Goal: Information Seeking & Learning: Learn about a topic

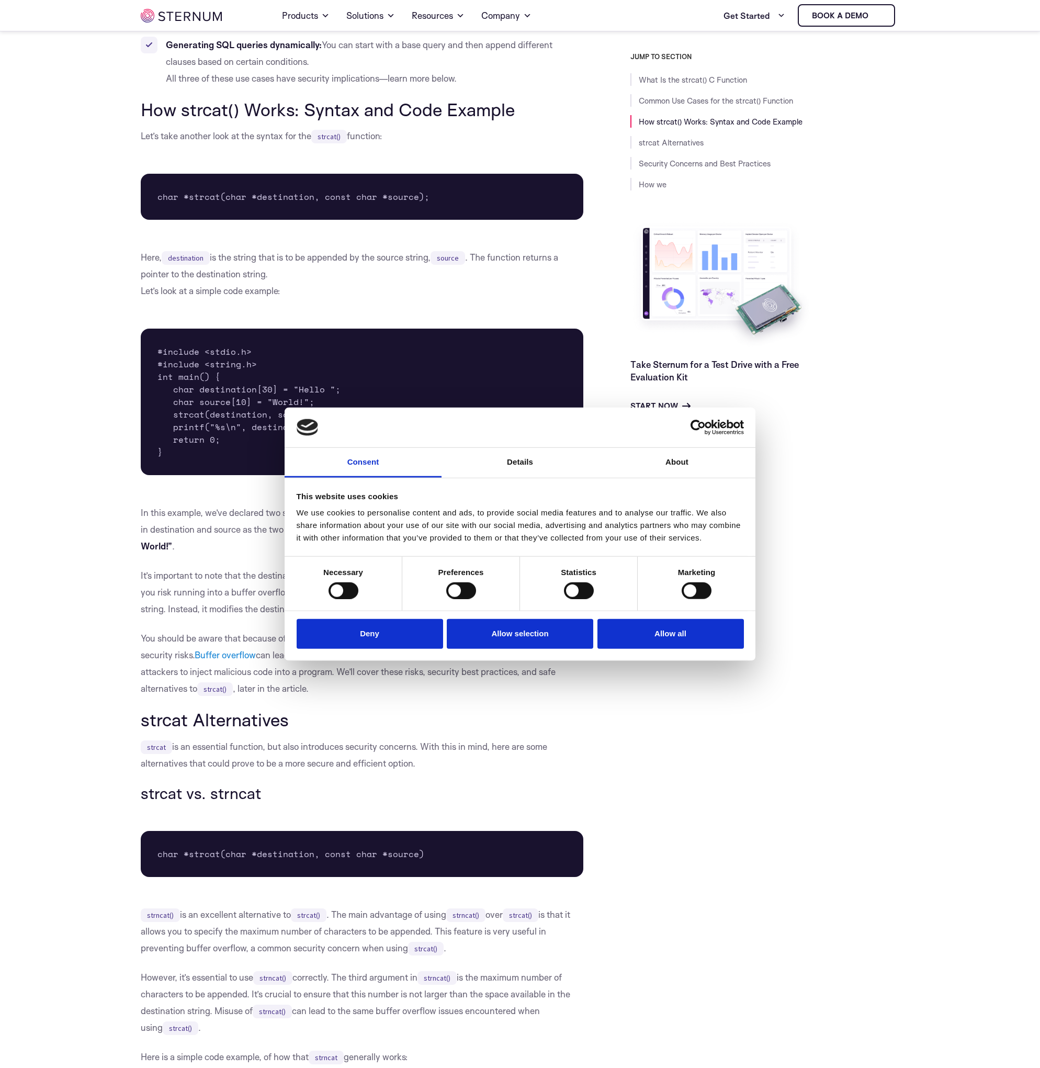
scroll to position [683, 0]
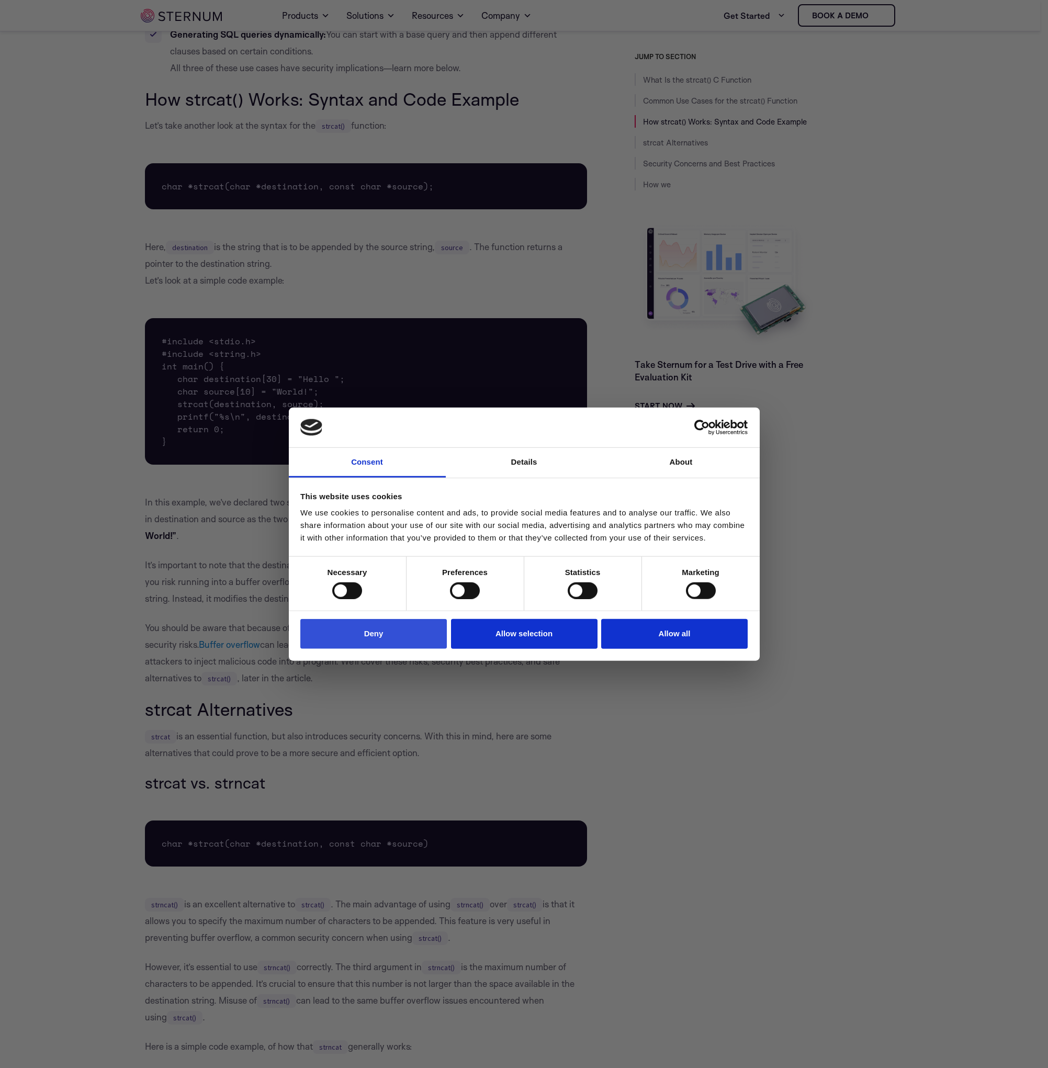
click at [403, 635] on button "Deny" at bounding box center [373, 634] width 146 height 30
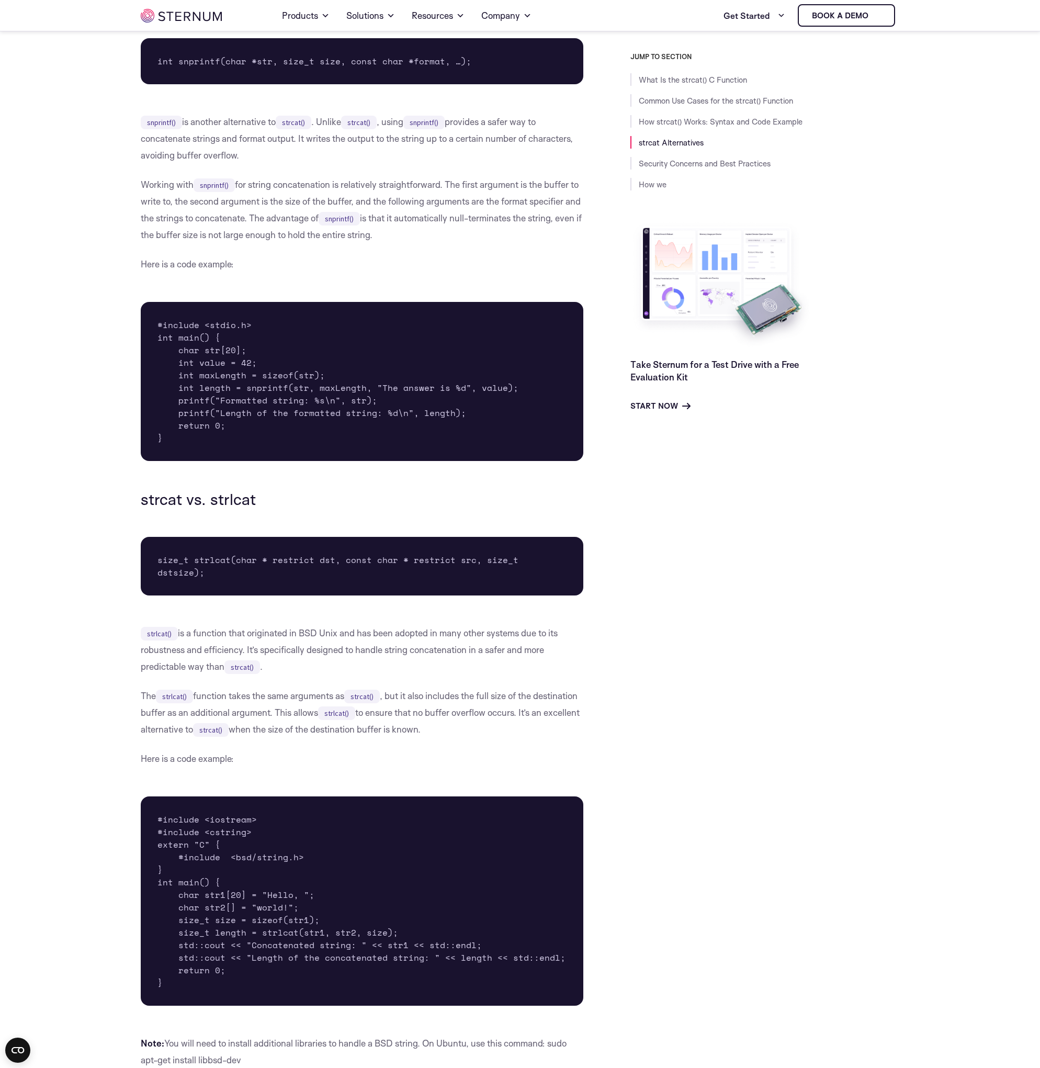
scroll to position [2001, 0]
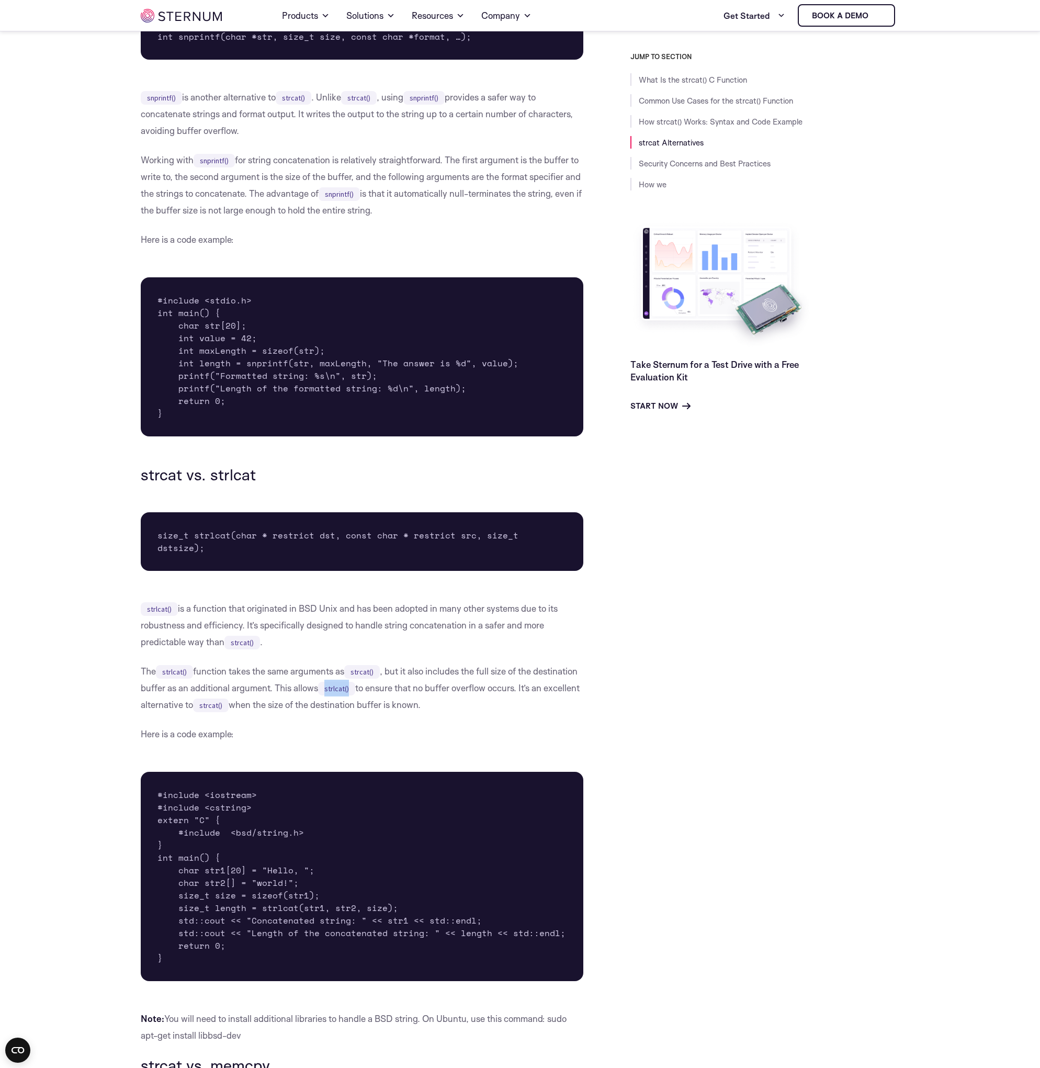
drag, startPoint x: 376, startPoint y: 674, endPoint x: 401, endPoint y: 674, distance: 25.1
click at [355, 682] on code "strlcat()" at bounding box center [336, 689] width 37 height 14
click at [434, 673] on p "The strlcat() function takes the same arguments as strcat() , but it also inclu…" at bounding box center [362, 688] width 443 height 50
click at [271, 884] on pre "#include <iostream> #include <cstring> extern "C" { #include <bsd/string.h> } i…" at bounding box center [362, 876] width 443 height 209
drag, startPoint x: 271, startPoint y: 884, endPoint x: 320, endPoint y: 883, distance: 48.7
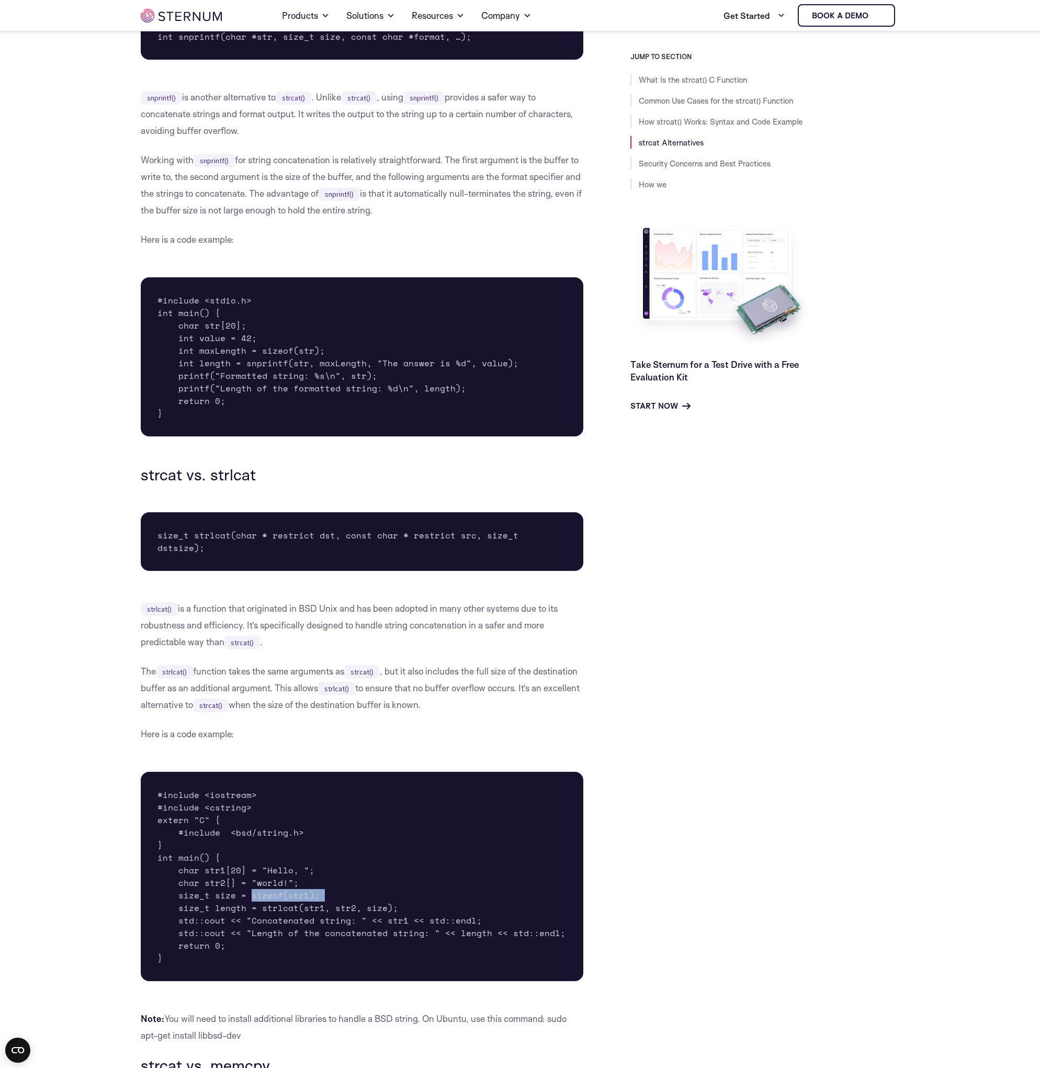
click at [320, 883] on pre "#include <iostream> #include <cstring> extern "C" { #include <bsd/string.h> } i…" at bounding box center [362, 876] width 443 height 209
drag, startPoint x: 214, startPoint y: 896, endPoint x: 247, endPoint y: 896, distance: 32.4
click at [247, 896] on pre "#include <iostream> #include <cstring> extern "C" { #include <bsd/string.h> } i…" at bounding box center [362, 876] width 443 height 209
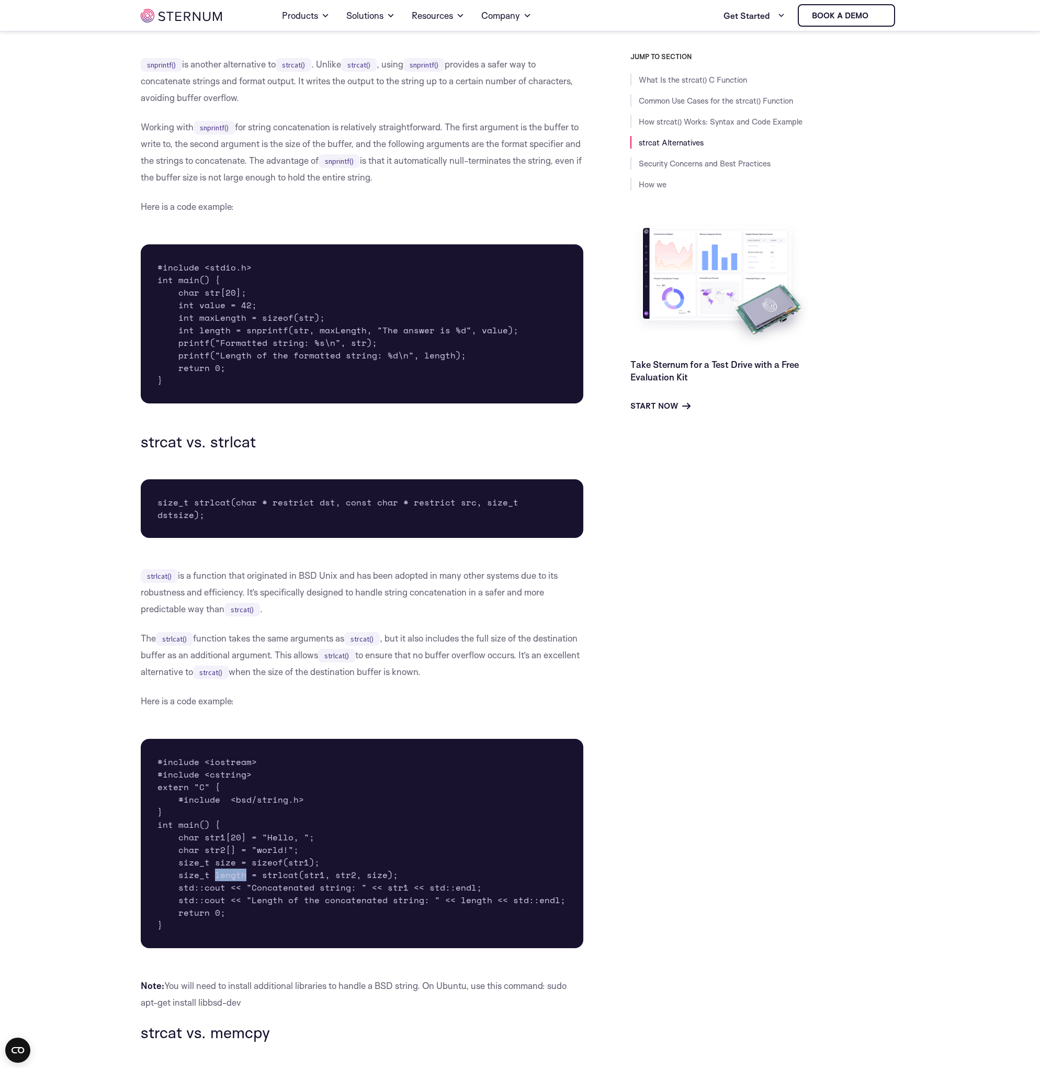
scroll to position [2064, 0]
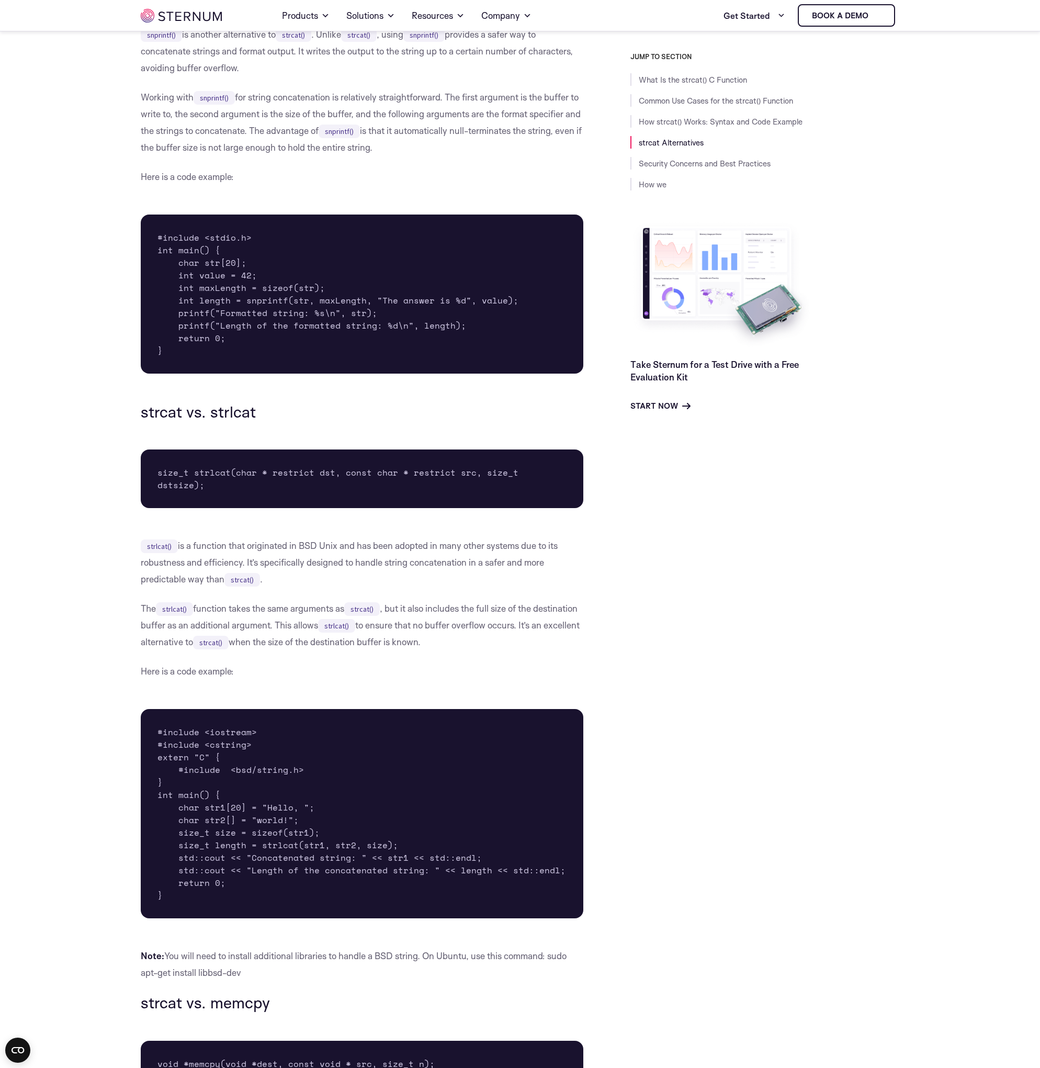
click at [269, 600] on p "The strlcat() function takes the same arguments as strcat() , but it also inclu…" at bounding box center [362, 625] width 443 height 50
drag, startPoint x: 269, startPoint y: 590, endPoint x: 523, endPoint y: 602, distance: 253.5
click at [523, 602] on p "The strlcat() function takes the same arguments as strcat() , but it also inclu…" at bounding box center [362, 625] width 443 height 50
click at [356, 611] on p "The strlcat() function takes the same arguments as strcat() , but it also inclu…" at bounding box center [362, 625] width 443 height 50
drag, startPoint x: 356, startPoint y: 611, endPoint x: 576, endPoint y: 628, distance: 220.9
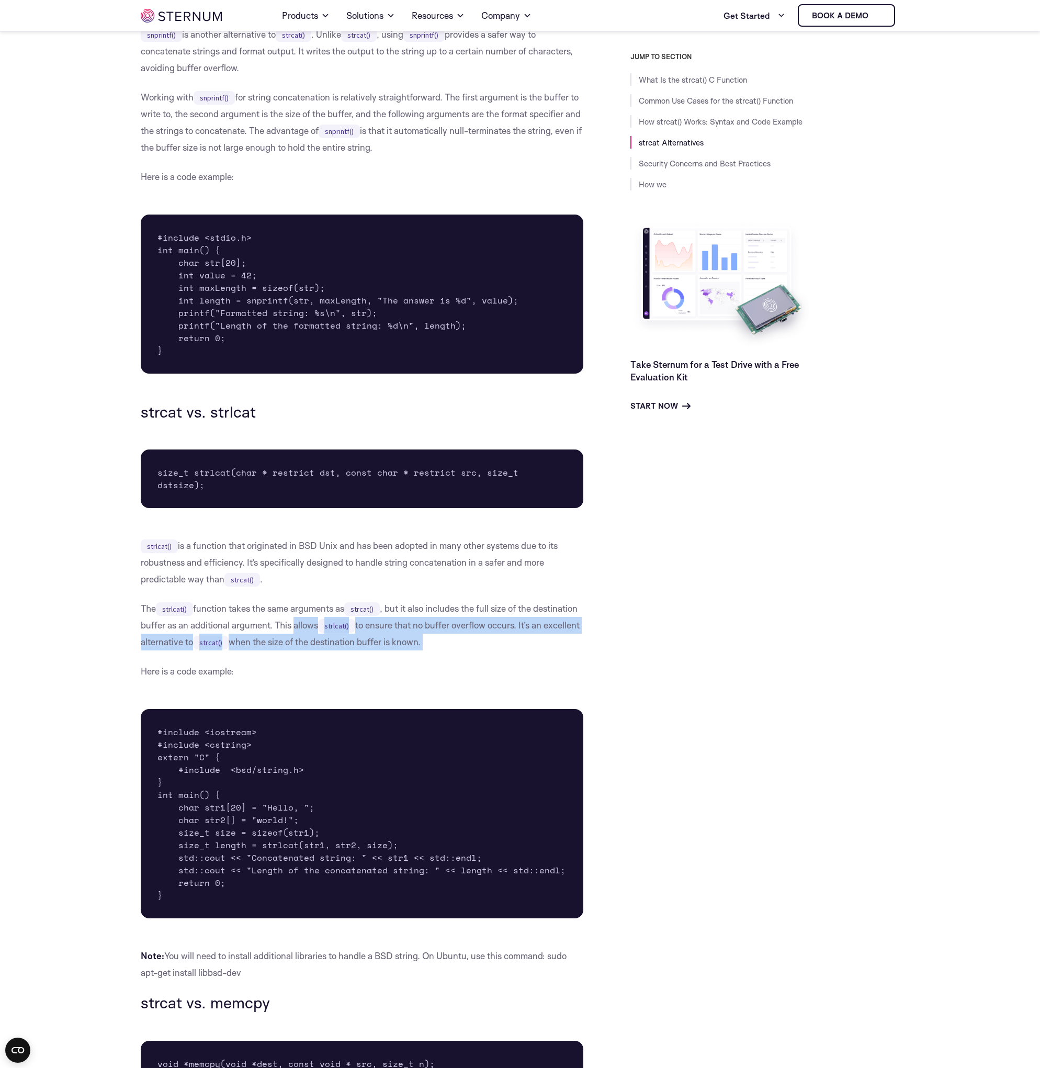
click at [576, 628] on p "The strlcat() function takes the same arguments as strcat() , but it also inclu…" at bounding box center [362, 625] width 443 height 50
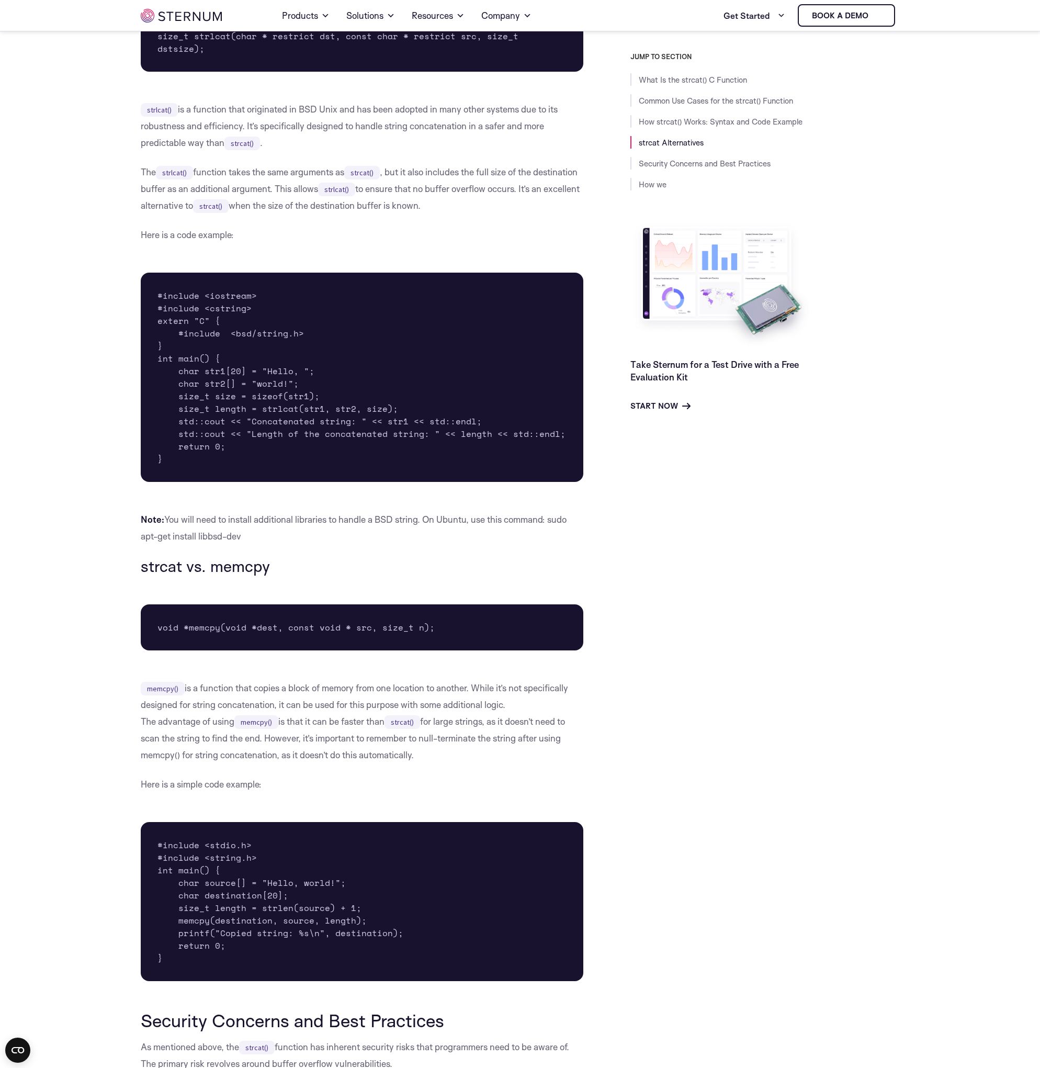
scroll to position [2504, 0]
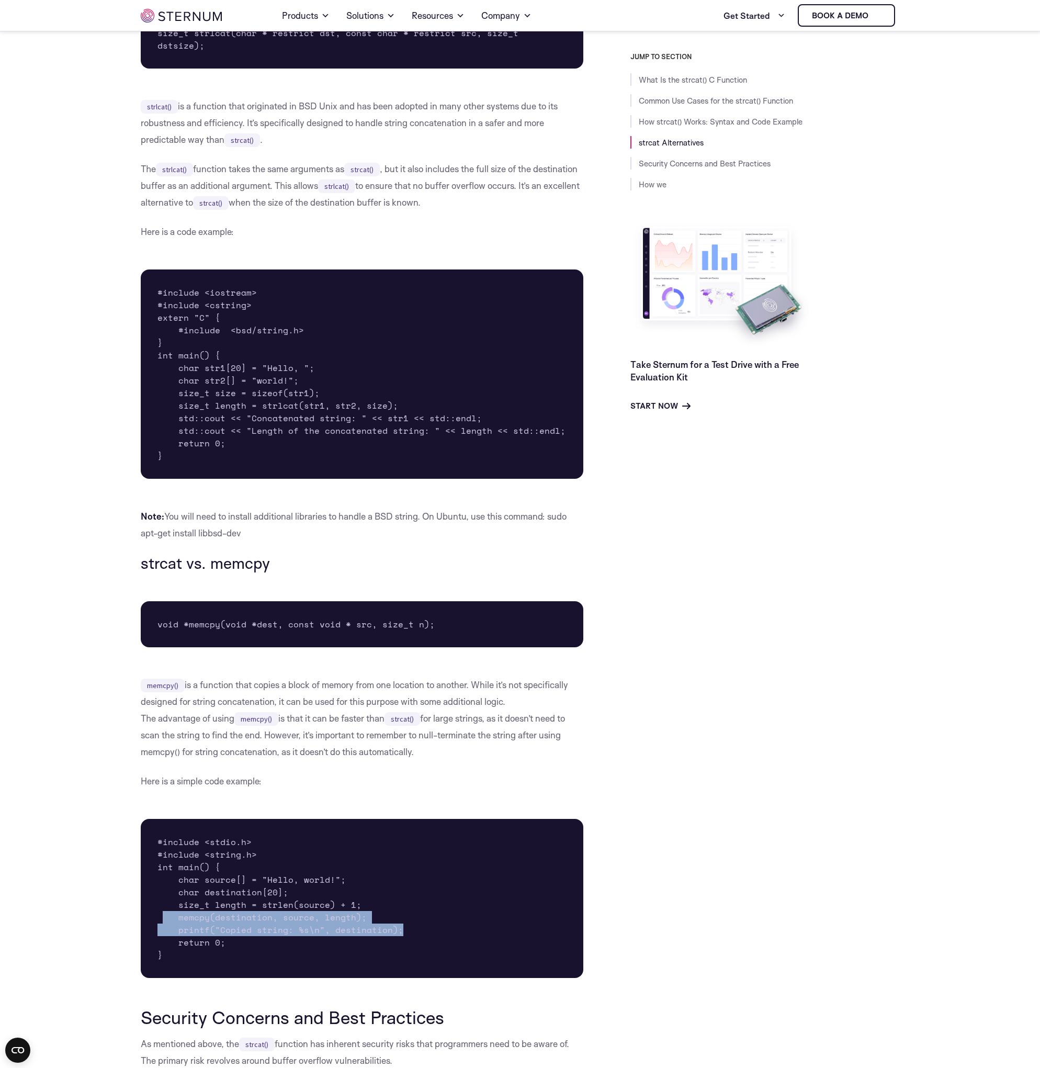
drag, startPoint x: 406, startPoint y: 922, endPoint x: 163, endPoint y: 909, distance: 243.1
click at [163, 909] on pre "#include <stdio.h> #include <string.h> int main() { char source[] = "Hello, wor…" at bounding box center [362, 898] width 443 height 159
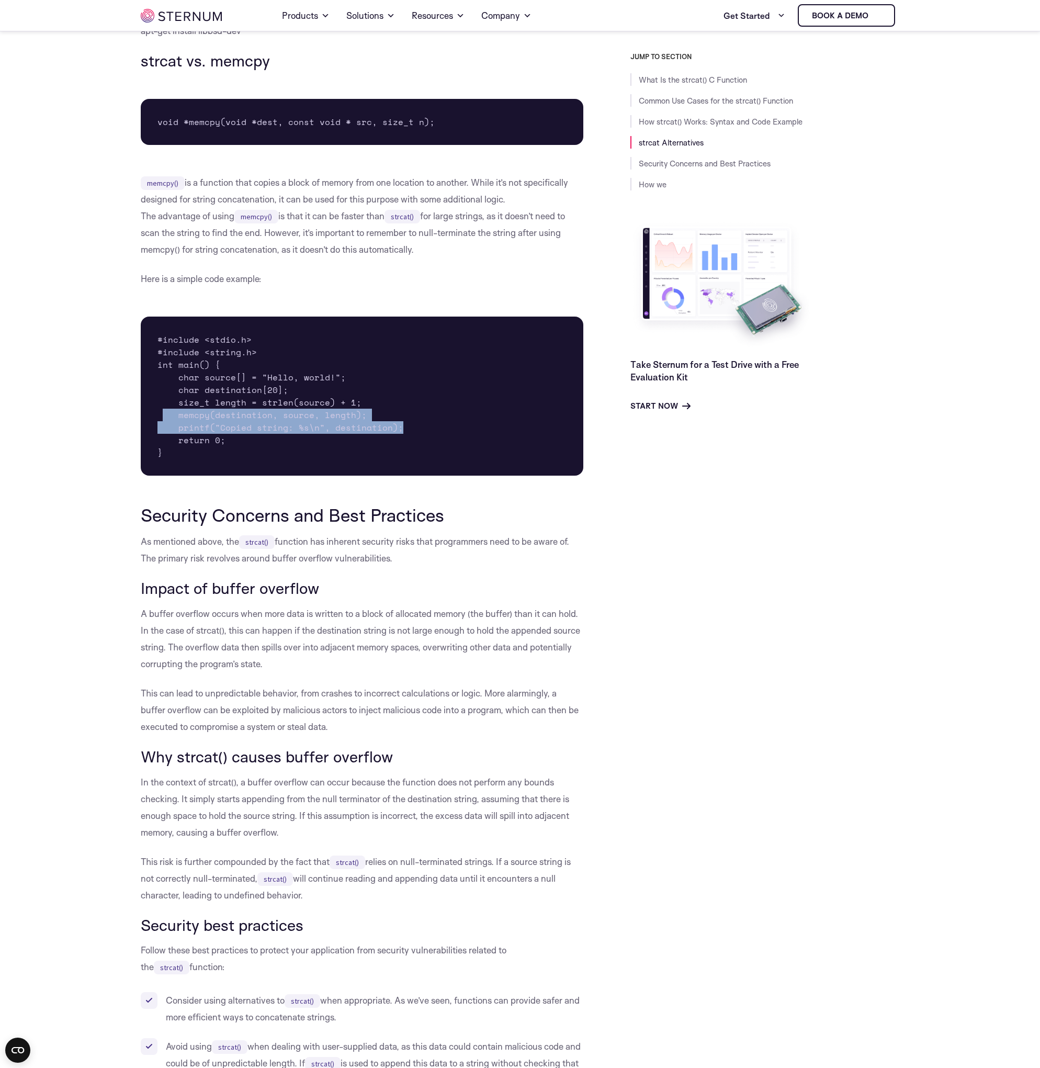
scroll to position [2880, 0]
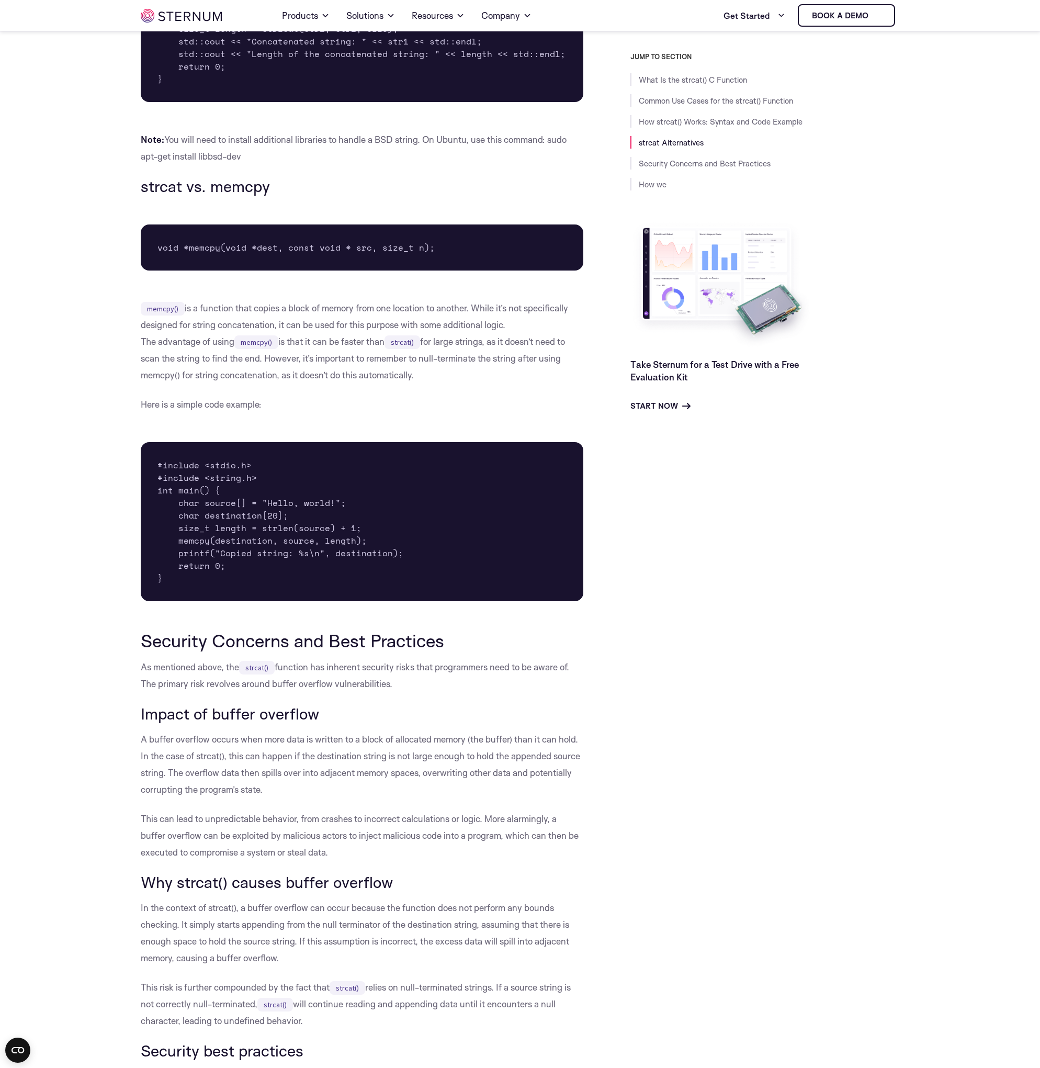
click at [241, 514] on pre "#include <stdio.h> #include <string.h> int main() { char source[] = "Hello, wor…" at bounding box center [362, 521] width 443 height 159
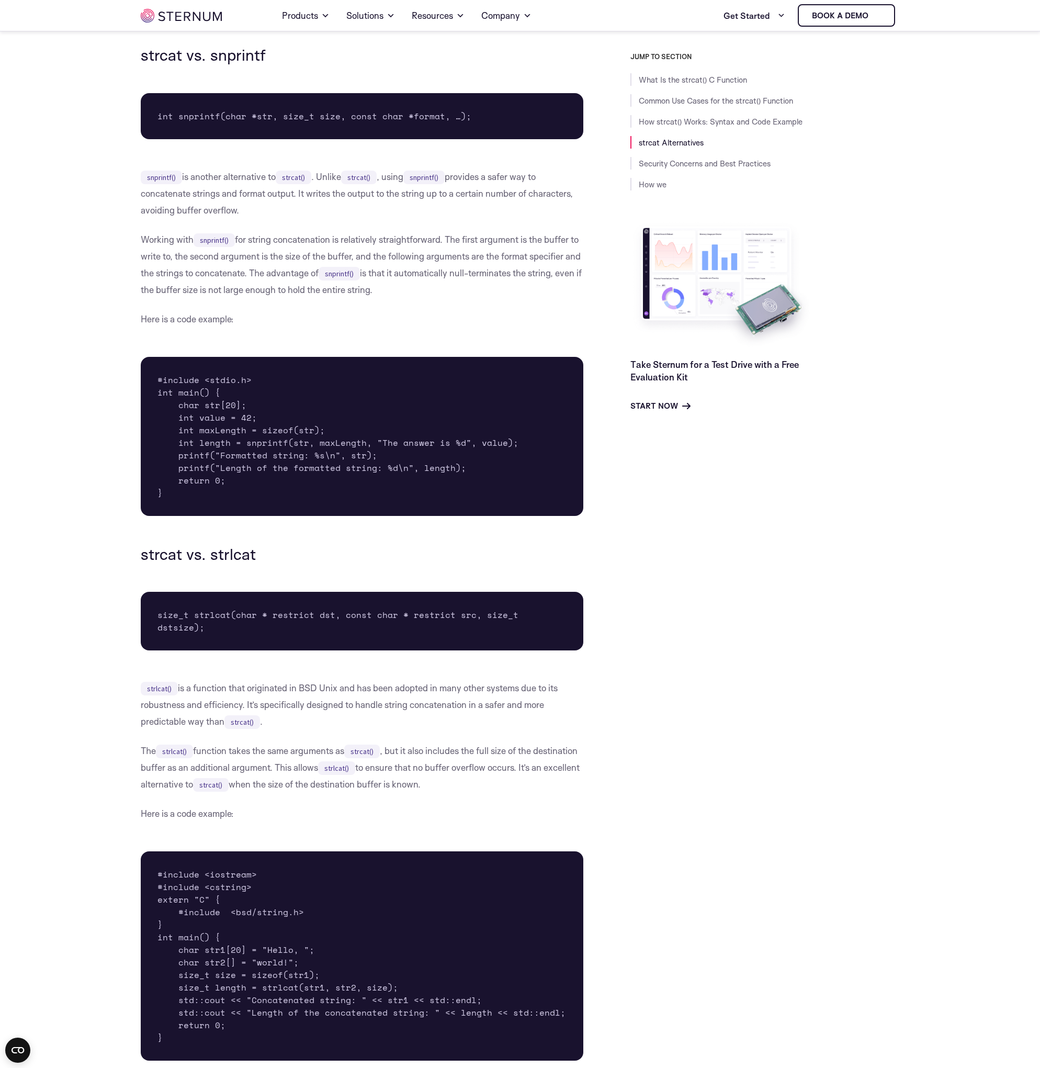
scroll to position [1876, 0]
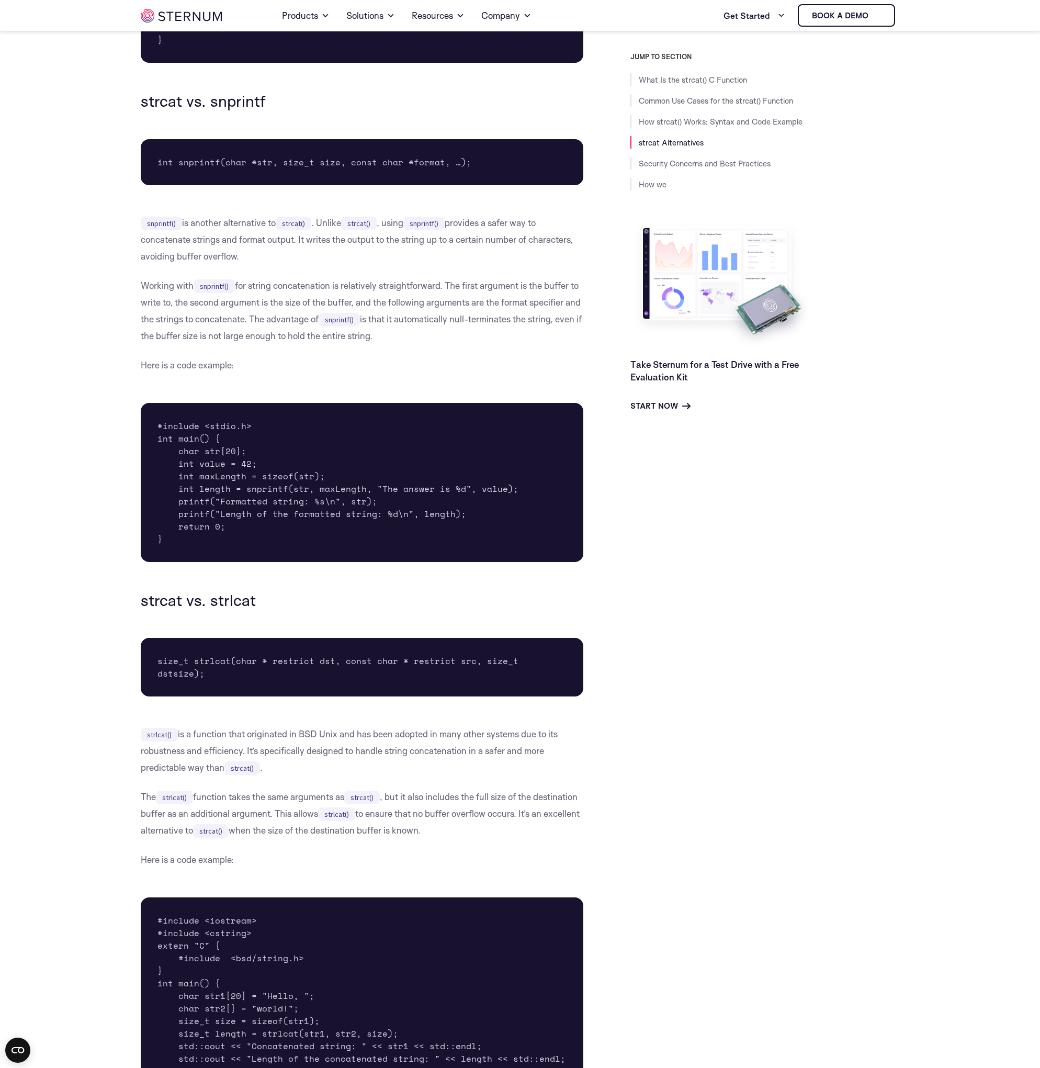
drag, startPoint x: 339, startPoint y: 800, endPoint x: 494, endPoint y: 822, distance: 156.9
click at [494, 822] on p "The strlcat() function takes the same arguments as strcat() , but it also inclu…" at bounding box center [362, 813] width 443 height 50
drag, startPoint x: 187, startPoint y: 821, endPoint x: 256, endPoint y: 824, distance: 69.1
click at [256, 824] on p "The strlcat() function takes the same arguments as strcat() , but it also inclu…" at bounding box center [362, 813] width 443 height 50
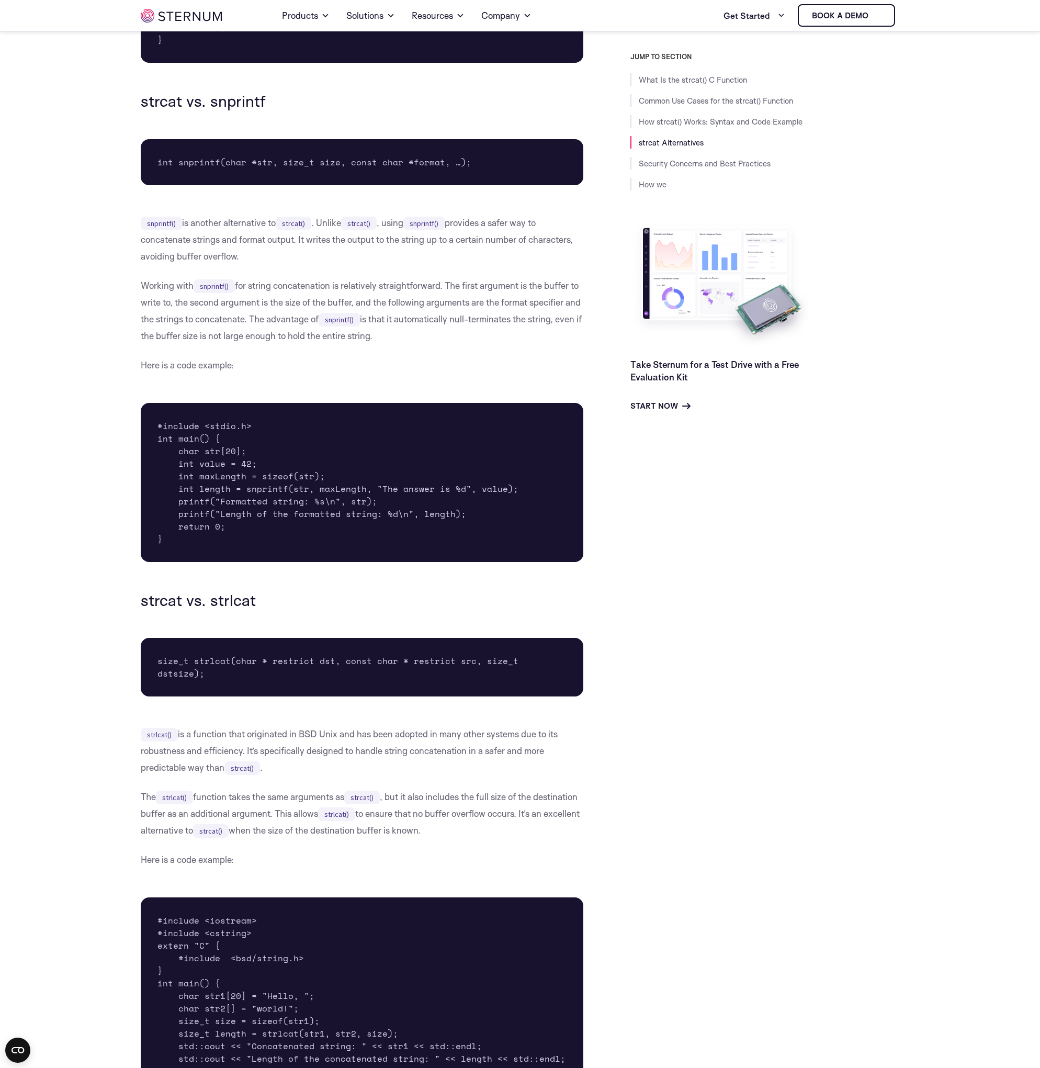
click at [315, 821] on p "The strlcat() function takes the same arguments as strcat() , but it also inclu…" at bounding box center [362, 813] width 443 height 50
drag, startPoint x: 315, startPoint y: 821, endPoint x: 476, endPoint y: 822, distance: 161.1
click at [476, 822] on p "The strlcat() function takes the same arguments as strcat() , but it also inclu…" at bounding box center [362, 813] width 443 height 50
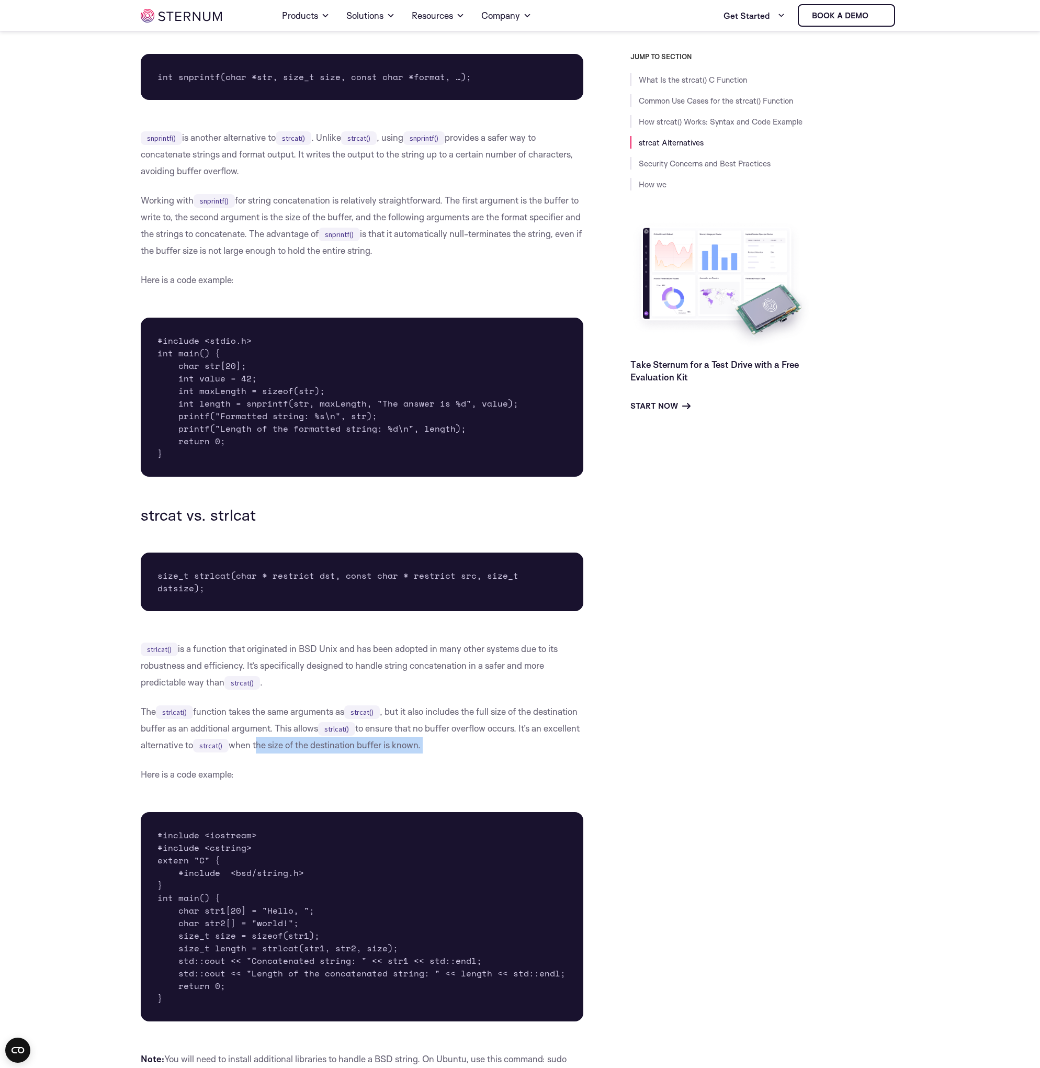
scroll to position [2001, 0]
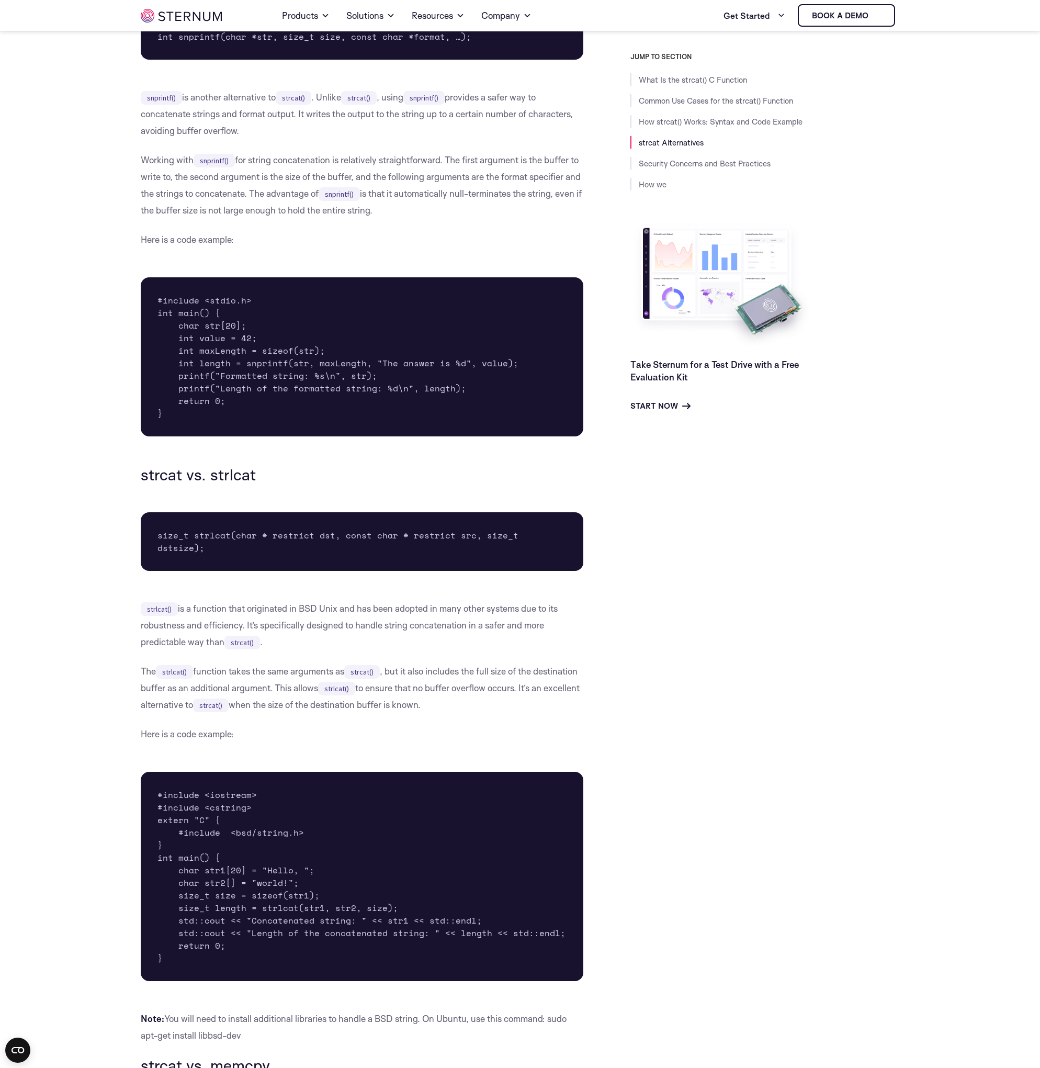
click at [378, 893] on pre "#include <iostream> #include <cstring> extern "C" { #include <bsd/string.h> } i…" at bounding box center [362, 876] width 443 height 209
drag, startPoint x: 378, startPoint y: 893, endPoint x: 363, endPoint y: 896, distance: 15.4
click at [363, 896] on pre "#include <iostream> #include <cstring> extern "C" { #include <bsd/string.h> } i…" at bounding box center [362, 876] width 443 height 209
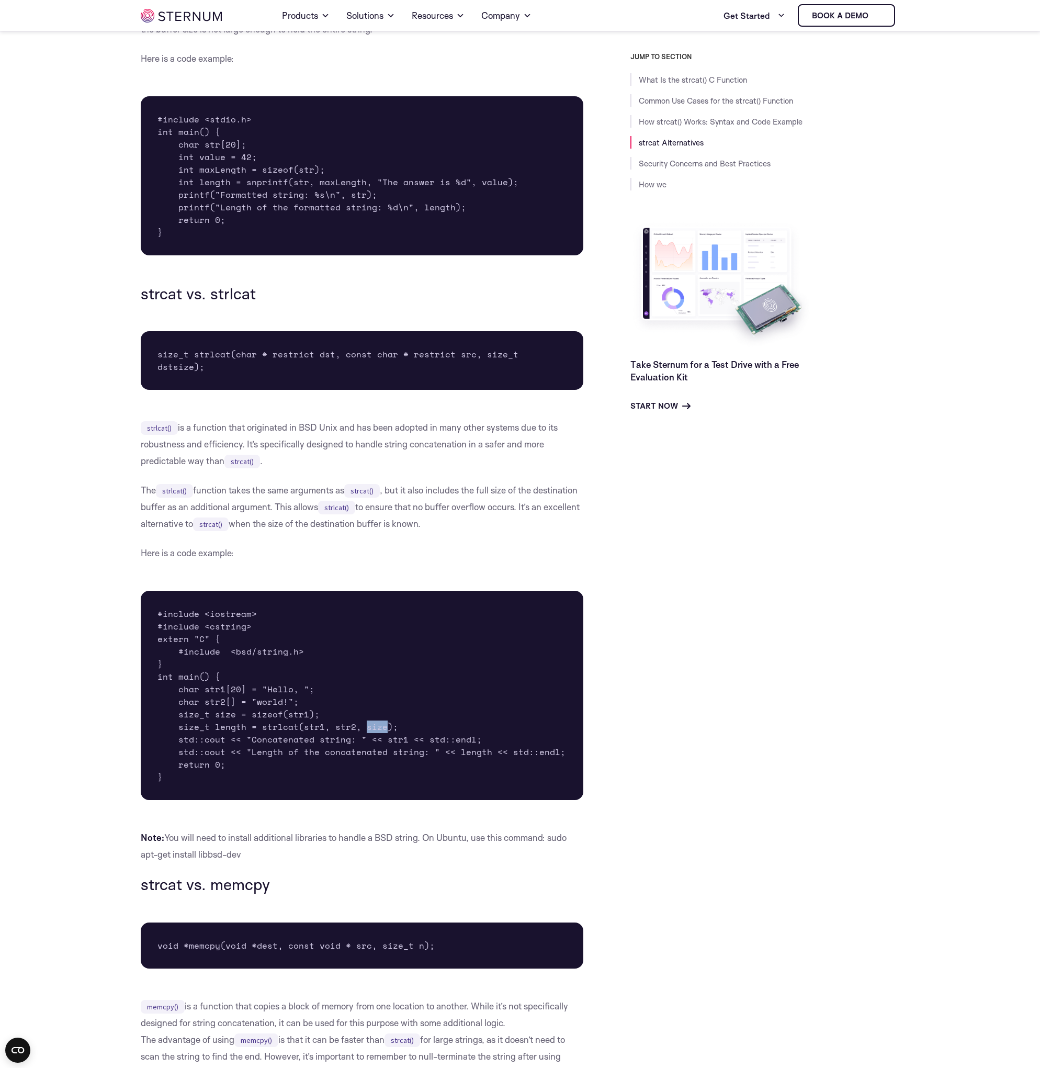
scroll to position [2190, 0]
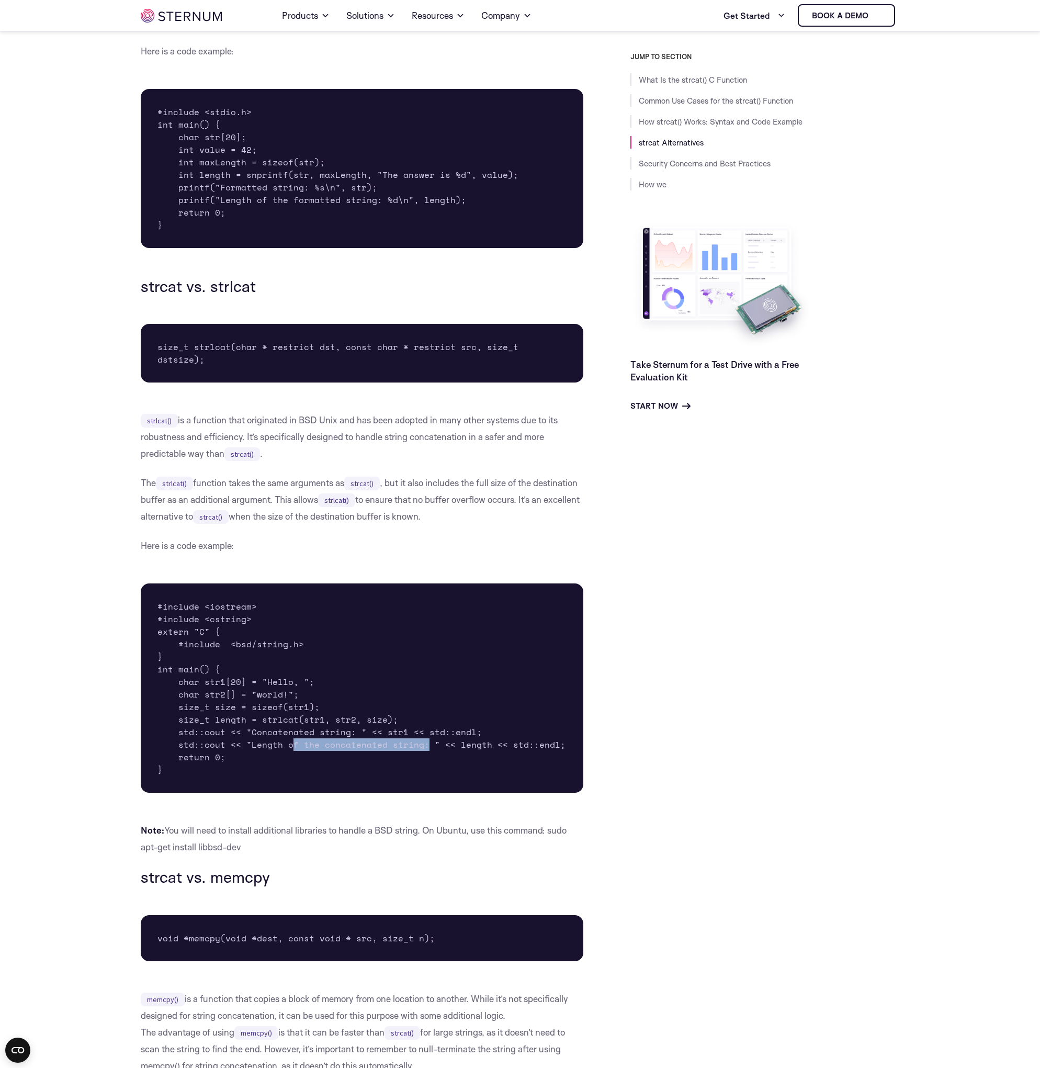
drag, startPoint x: 292, startPoint y: 731, endPoint x: 423, endPoint y: 735, distance: 130.8
click at [423, 735] on pre "#include <iostream> #include <cstring> extern "C" { #include <bsd/string.h> } i…" at bounding box center [362, 687] width 443 height 209
click at [307, 159] on pre "#include <stdio.h> int main() { char str[20]; int value = 42; int maxLength = s…" at bounding box center [362, 168] width 443 height 159
drag, startPoint x: 307, startPoint y: 159, endPoint x: 296, endPoint y: 164, distance: 12.2
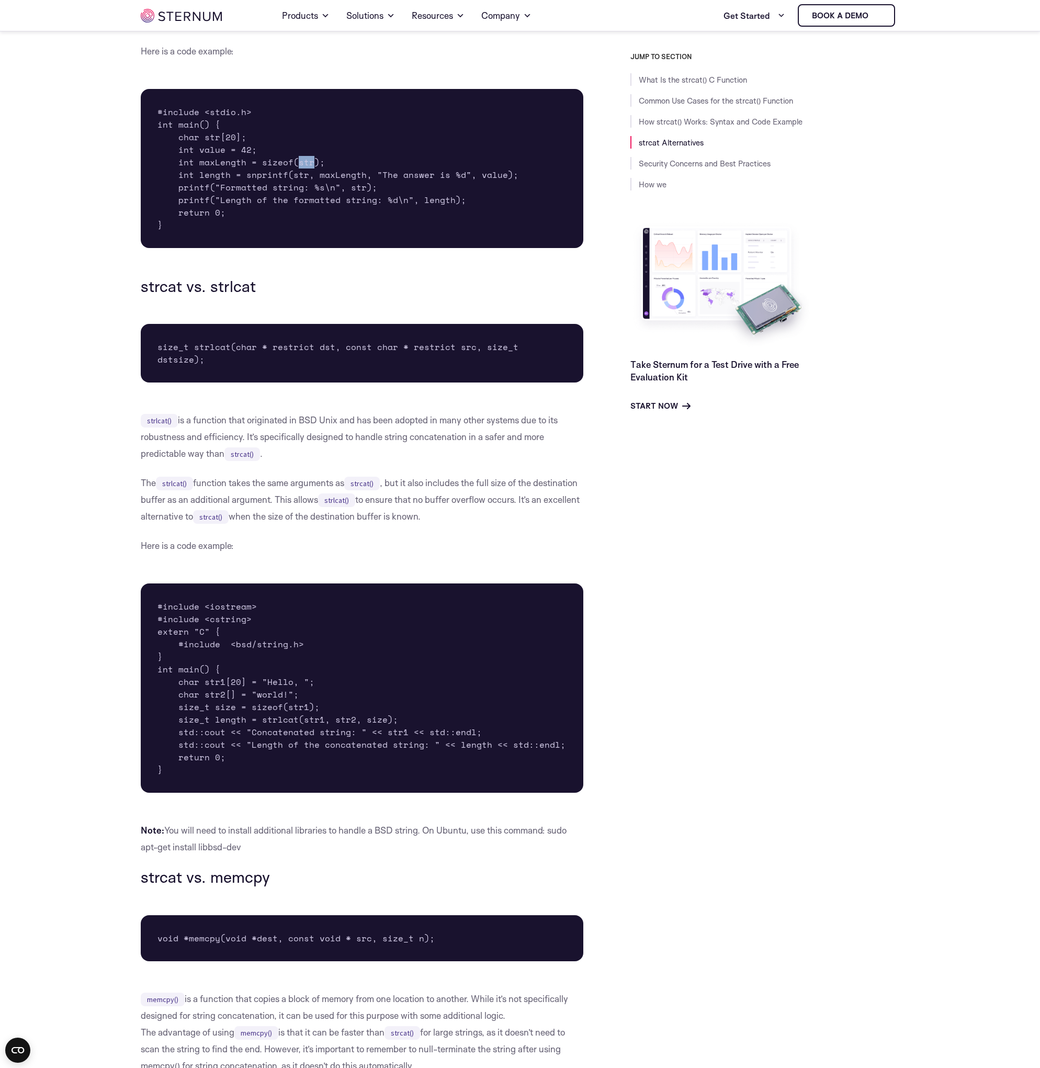
click at [296, 164] on pre "#include <stdio.h> int main() { char str[20]; int value = 42; int maxLength = s…" at bounding box center [362, 168] width 443 height 159
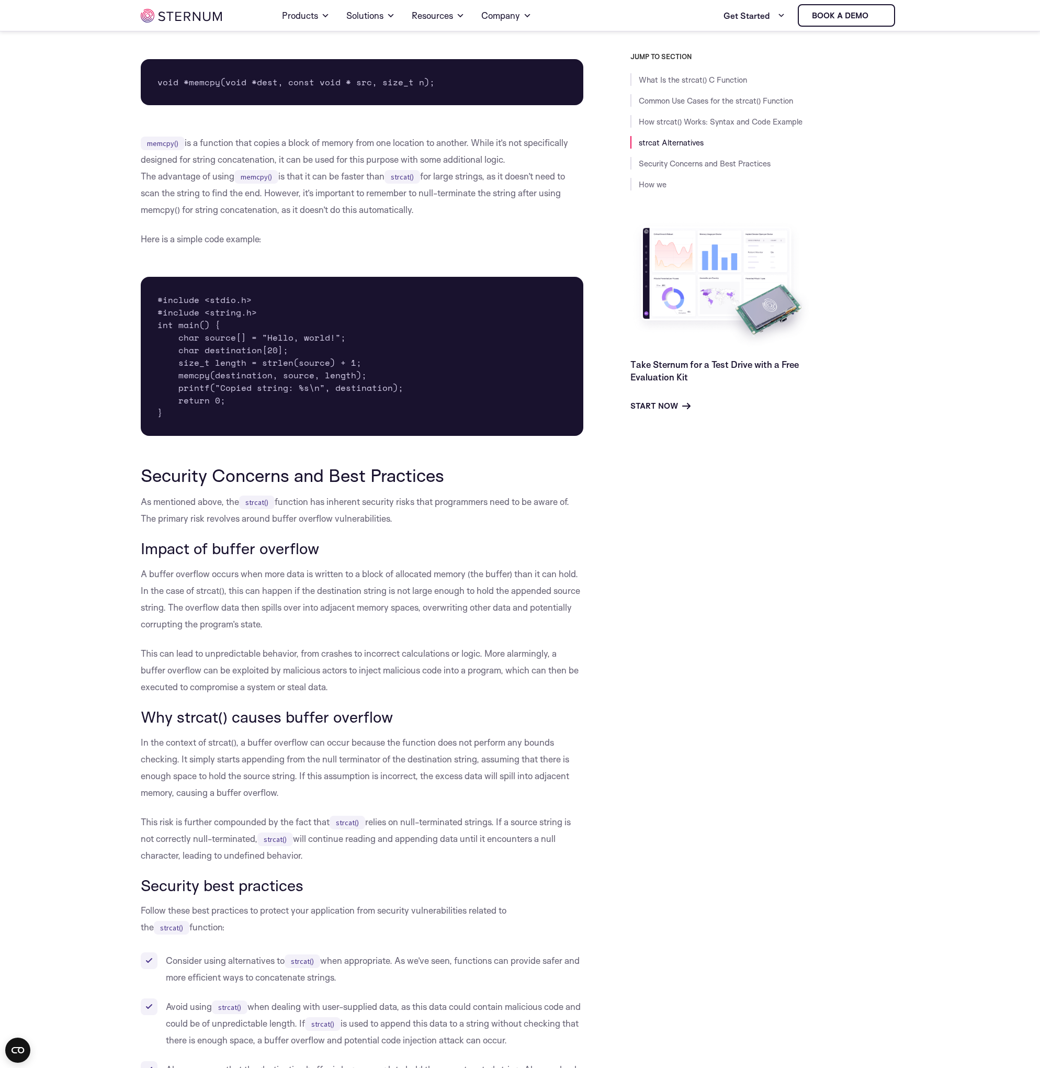
scroll to position [2818, 0]
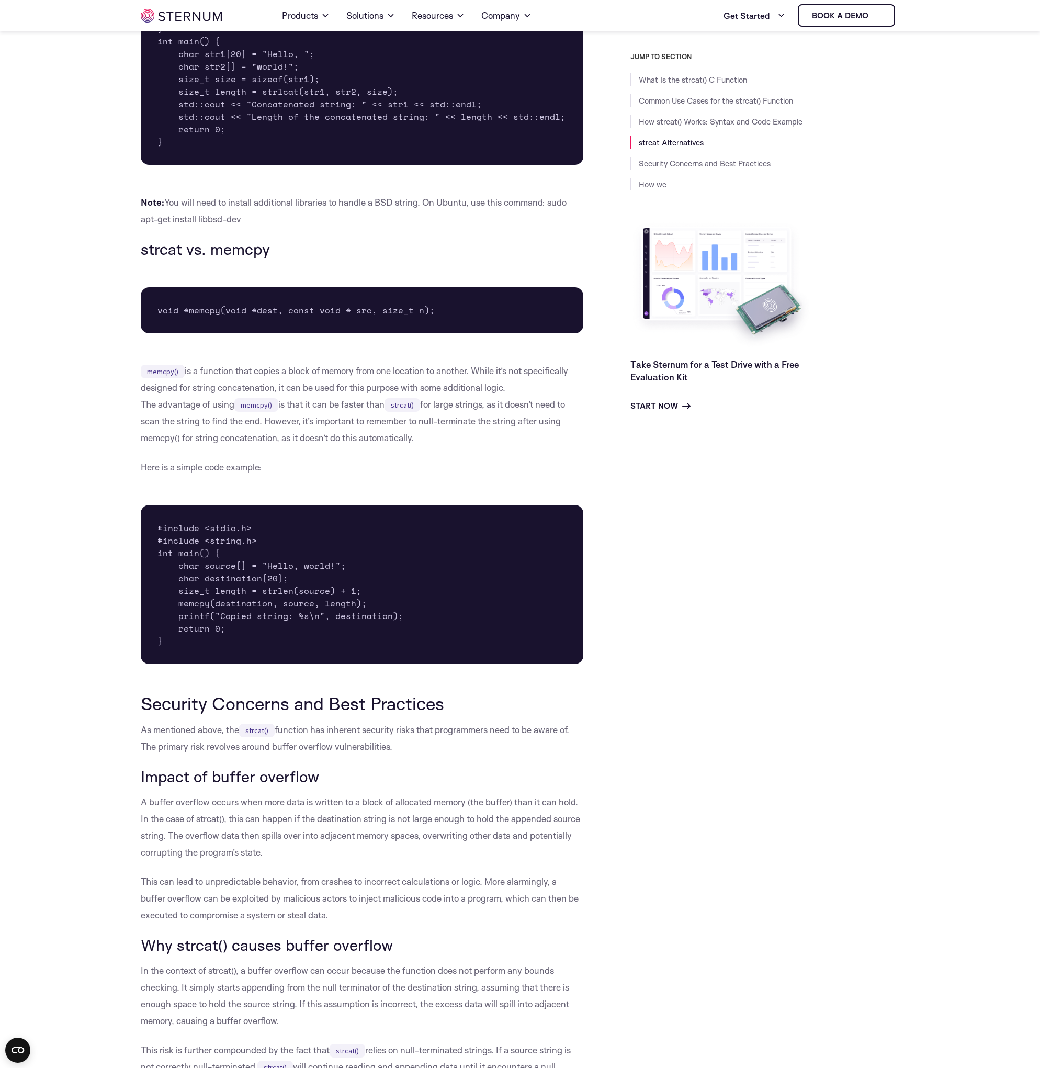
click at [196, 618] on pre "#include <stdio.h> #include <string.h> int main() { char source[] = "Hello, wor…" at bounding box center [362, 584] width 443 height 159
drag, startPoint x: 196, startPoint y: 618, endPoint x: 220, endPoint y: 618, distance: 23.5
click at [220, 618] on pre "#include <stdio.h> #include <string.h> int main() { char source[] = "Hello, wor…" at bounding box center [362, 584] width 443 height 159
drag, startPoint x: 176, startPoint y: 577, endPoint x: 364, endPoint y: 579, distance: 187.8
click at [364, 579] on pre "#include <stdio.h> #include <string.h> int main() { char source[] = "Hello, wor…" at bounding box center [362, 584] width 443 height 159
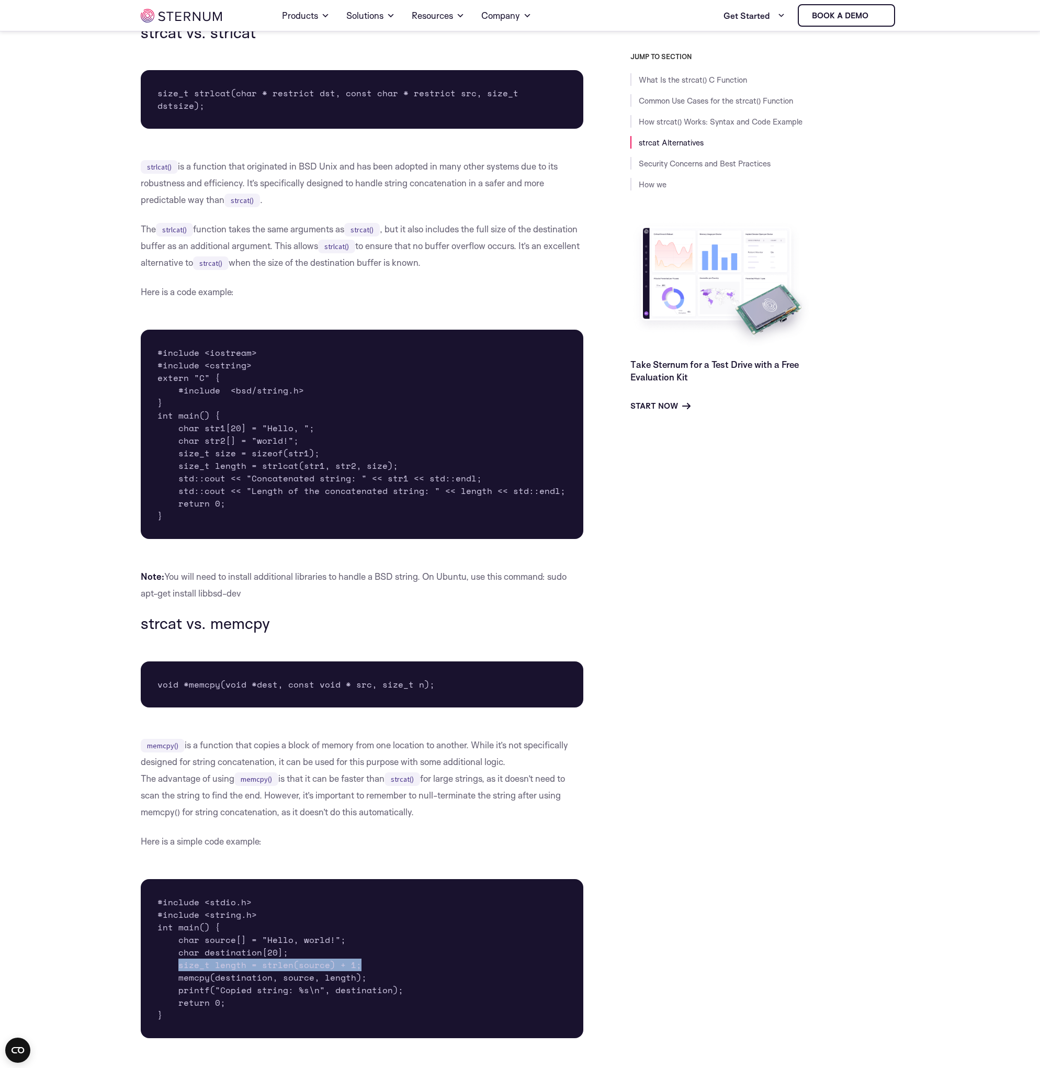
scroll to position [2441, 0]
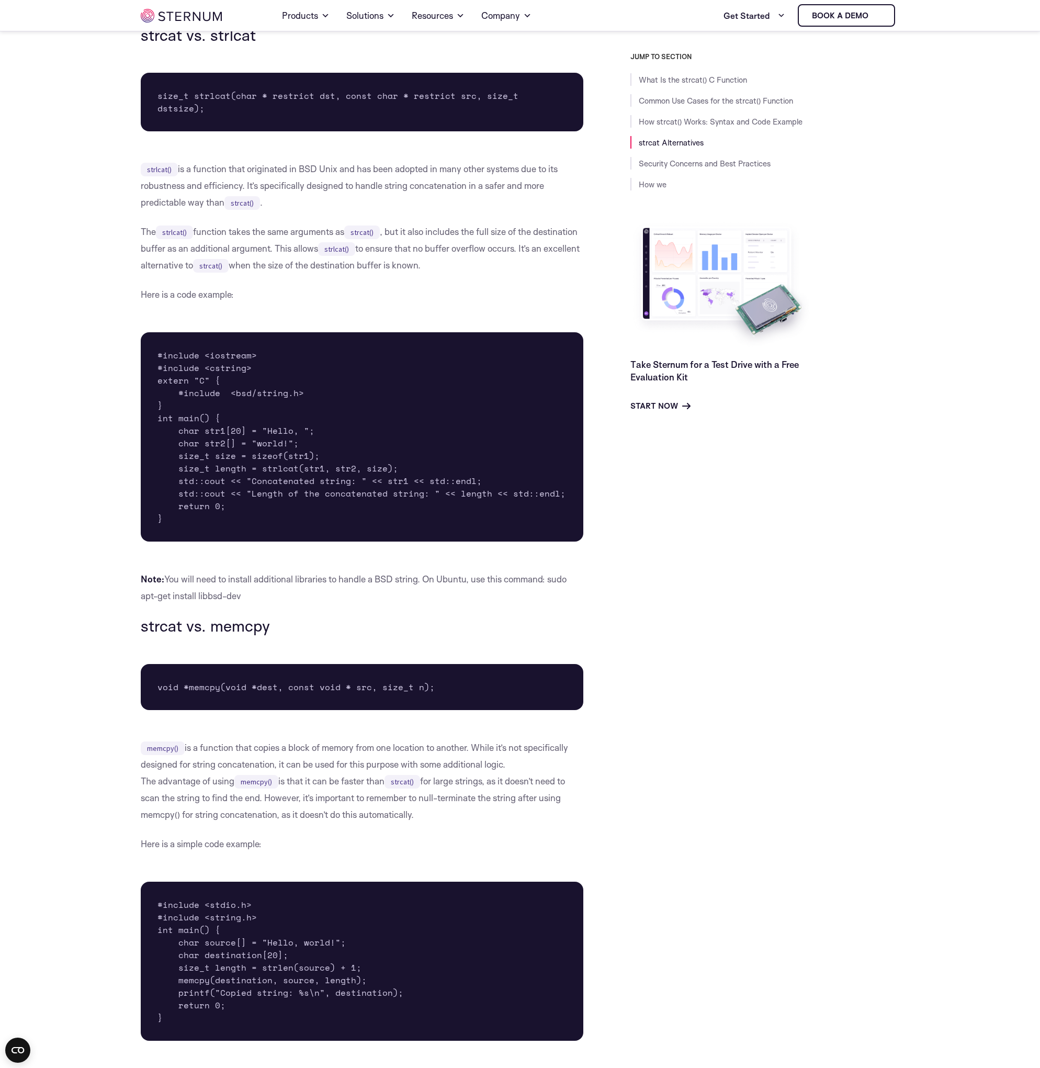
click at [233, 459] on pre "#include <iostream> #include <cstring> extern "C" { #include <bsd/string.h> } i…" at bounding box center [362, 436] width 443 height 209
drag, startPoint x: 233, startPoint y: 459, endPoint x: 263, endPoint y: 455, distance: 30.0
click at [263, 455] on pre "#include <iostream> #include <cstring> extern "C" { #include <bsd/string.h> } i…" at bounding box center [362, 436] width 443 height 209
click at [261, 455] on pre "#include <iostream> #include <cstring> extern "C" { #include <bsd/string.h> } i…" at bounding box center [362, 436] width 443 height 209
drag, startPoint x: 492, startPoint y: 483, endPoint x: 455, endPoint y: 481, distance: 36.7
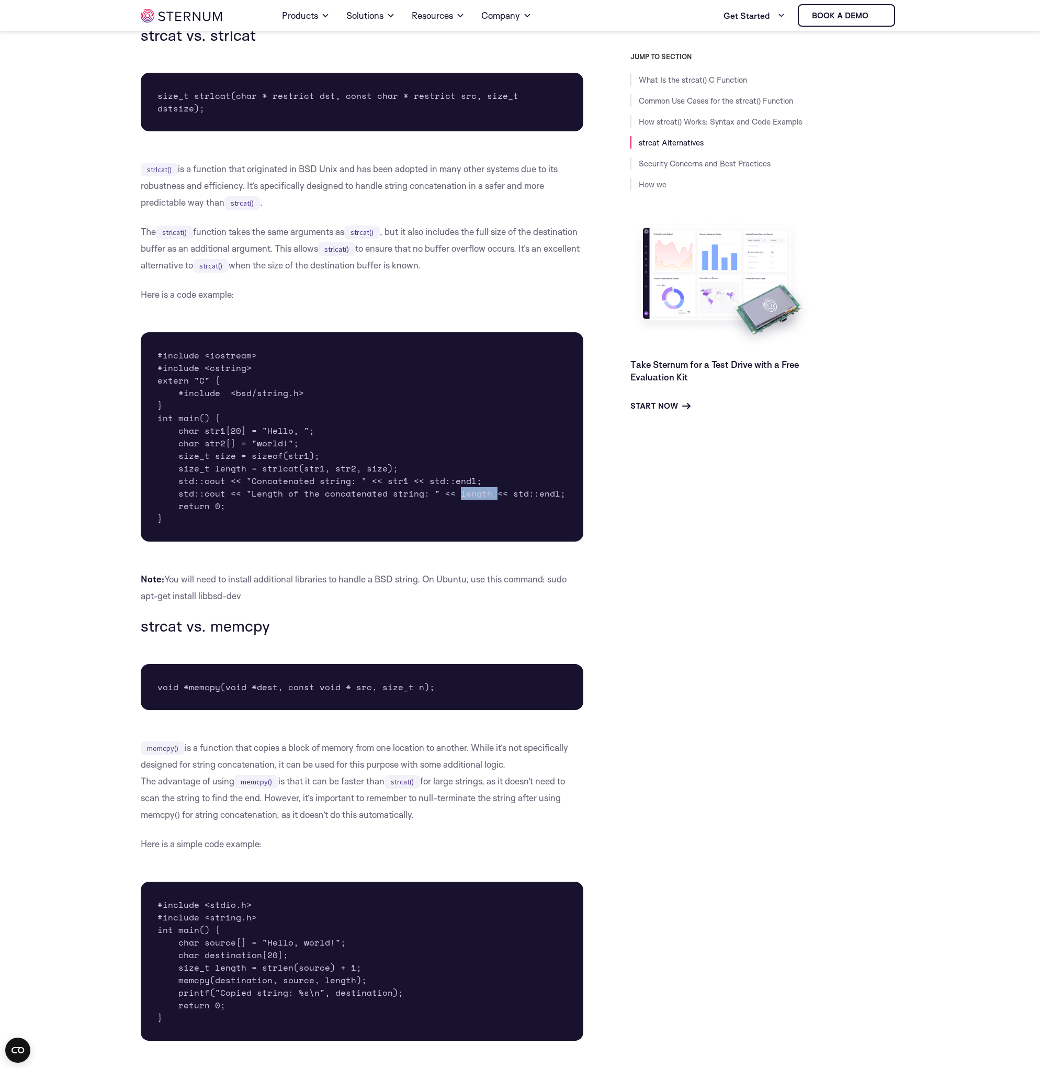
click at [455, 481] on pre "#include <iostream> #include <cstring> extern "C" { #include <bsd/string.h> } i…" at bounding box center [362, 436] width 443 height 209
drag, startPoint x: 205, startPoint y: 218, endPoint x: 346, endPoint y: 218, distance: 141.2
click at [346, 223] on p "The strlcat() function takes the same arguments as strcat() , but it also inclu…" at bounding box center [362, 248] width 443 height 50
drag, startPoint x: 138, startPoint y: 238, endPoint x: 196, endPoint y: 229, distance: 58.7
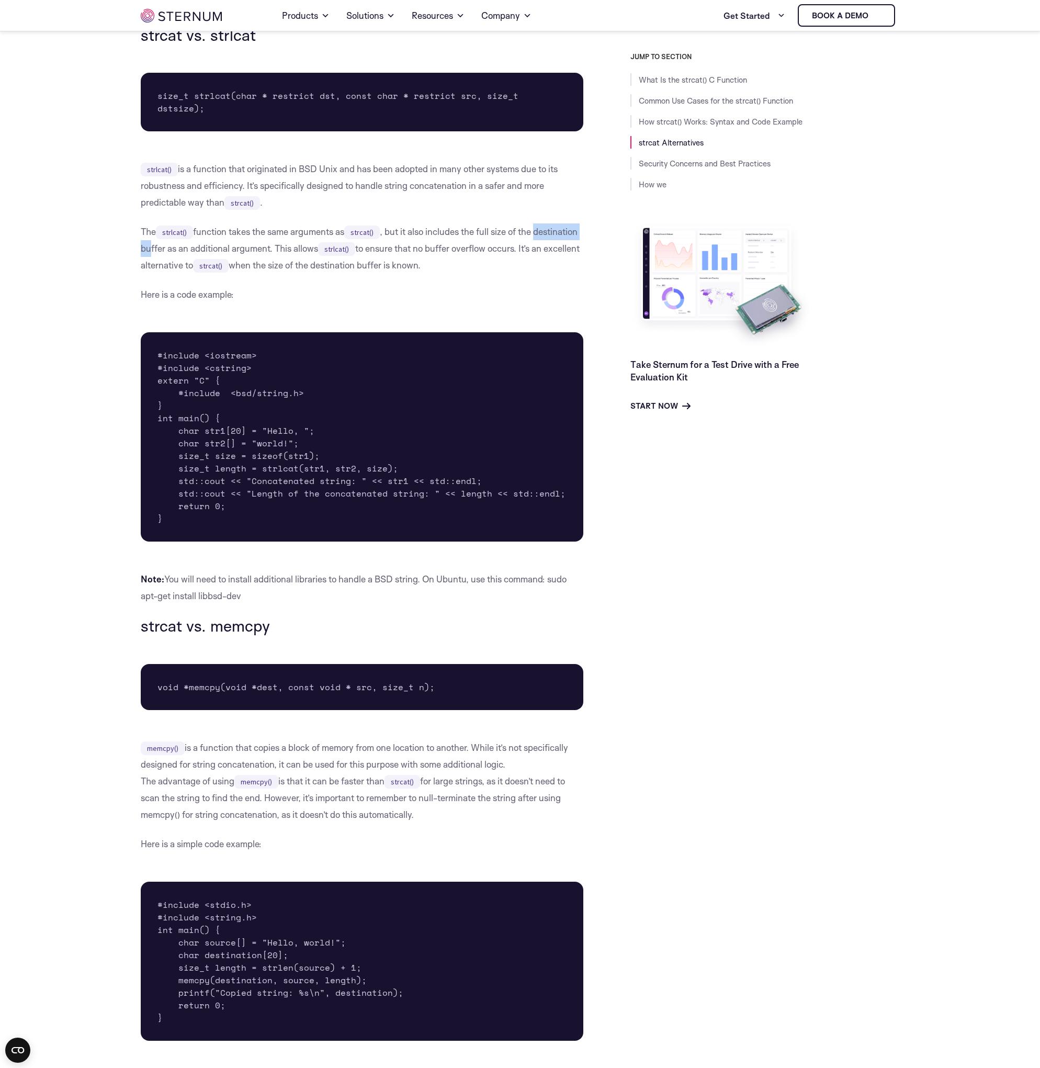
click at [196, 229] on body "Consent Details [#IABV2SETTINGS#] About This website uses cookies We use cookie…" at bounding box center [520, 505] width 1040 height 5892
drag, startPoint x: 212, startPoint y: 458, endPoint x: 400, endPoint y: 456, distance: 187.3
click at [400, 456] on pre "#include <iostream> #include <cstring> extern "C" { #include <bsd/string.h> } i…" at bounding box center [362, 436] width 443 height 209
click at [368, 289] on p "Here is a code example:" at bounding box center [362, 294] width 443 height 17
drag, startPoint x: 235, startPoint y: 234, endPoint x: 349, endPoint y: 239, distance: 113.6
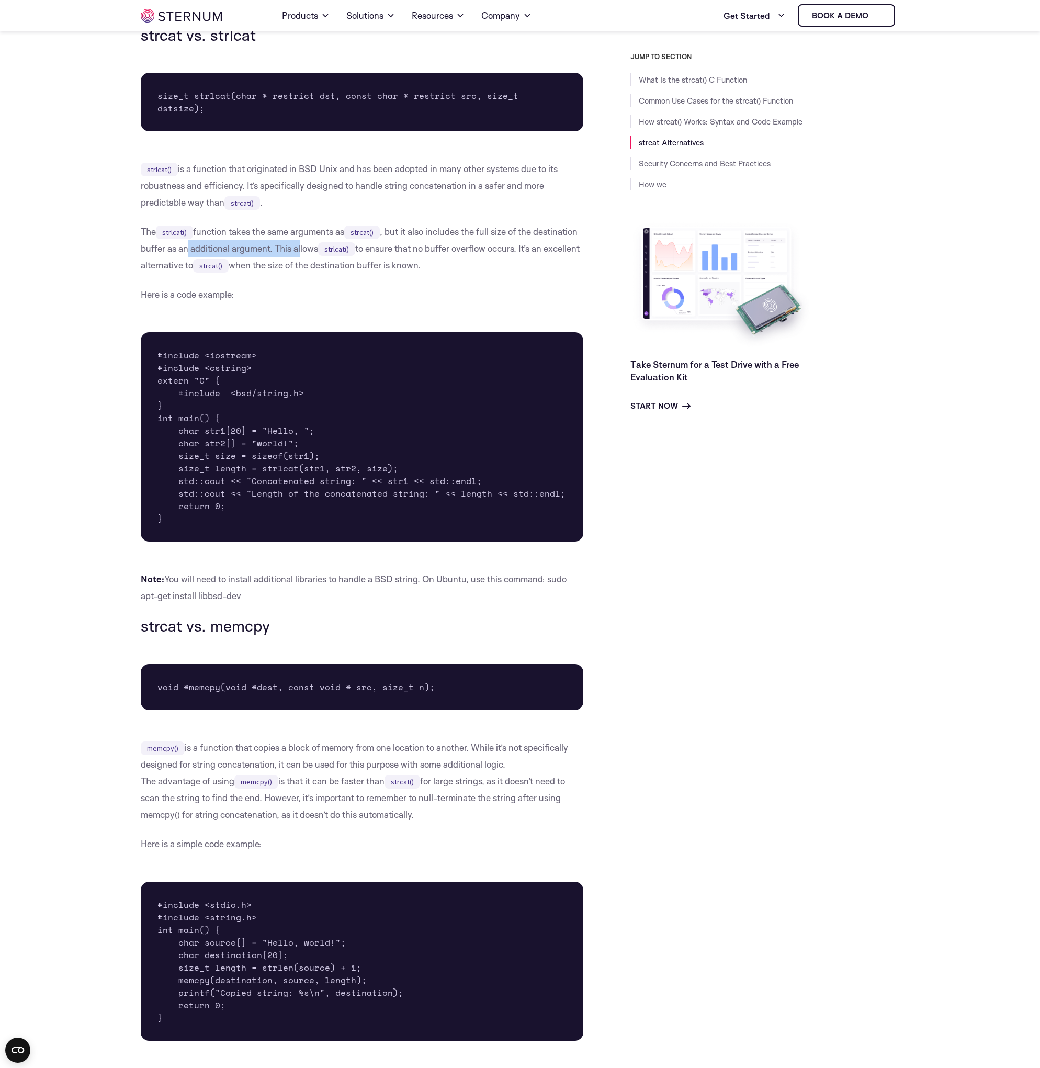
click at [349, 239] on p "The strlcat() function takes the same arguments as strcat() , but it also inclu…" at bounding box center [362, 248] width 443 height 50
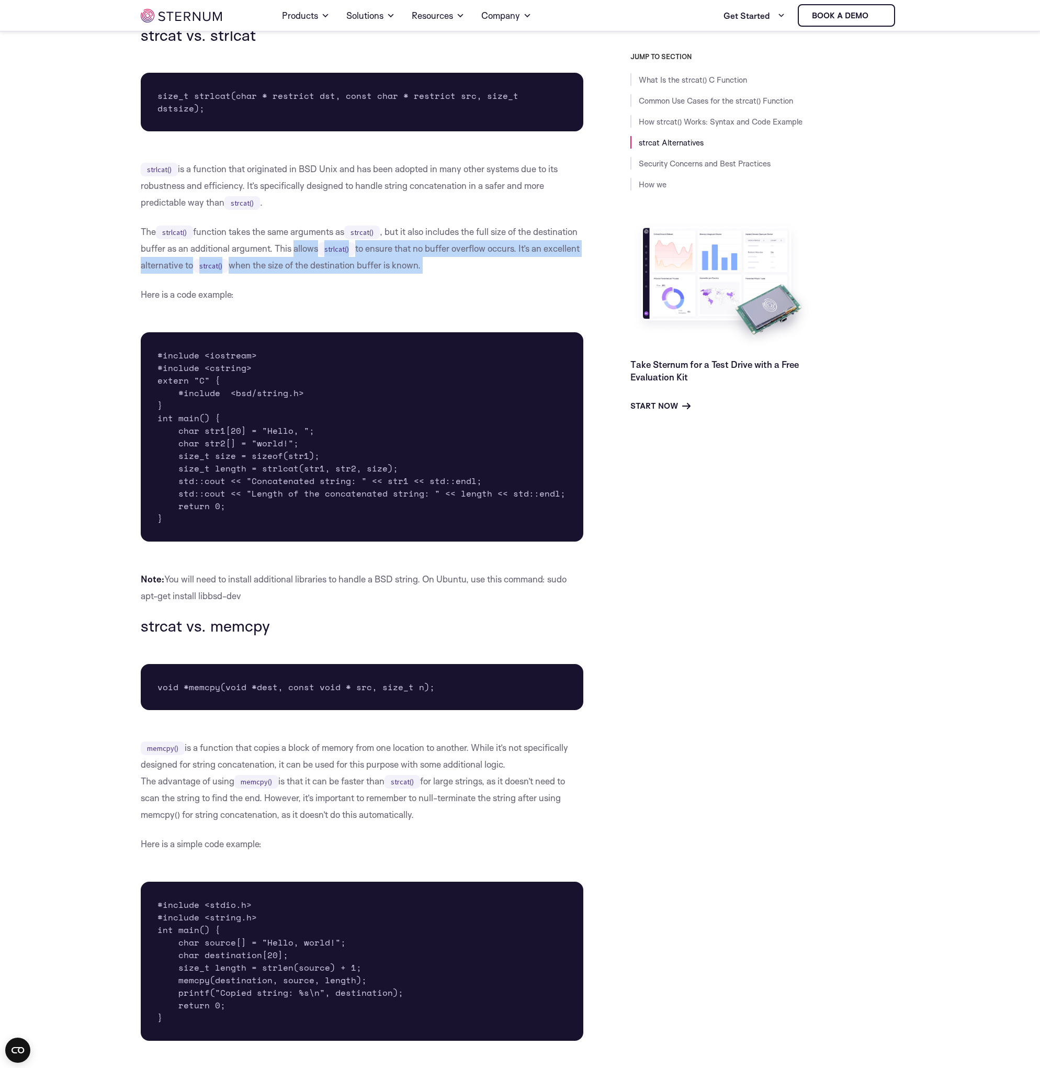
drag, startPoint x: 349, startPoint y: 239, endPoint x: 553, endPoint y: 251, distance: 204.4
click at [553, 251] on p "The strlcat() function takes the same arguments as strcat() , but it also inclu…" at bounding box center [362, 248] width 443 height 50
